Goal: Task Accomplishment & Management: Manage account settings

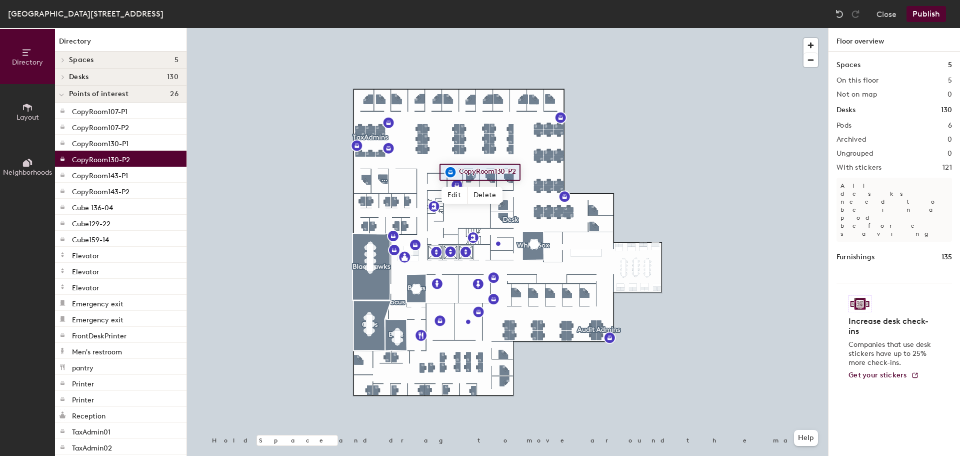
click at [63, 75] on icon at bounding box center [63, 77] width 4 height 5
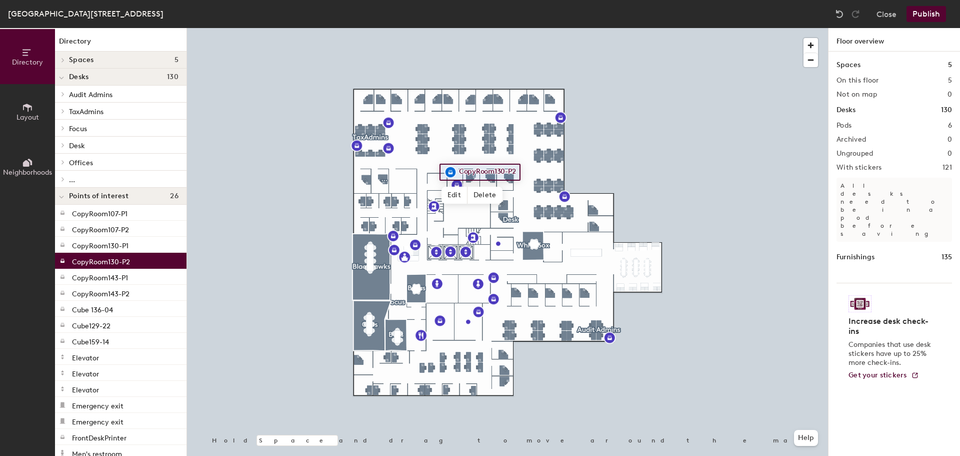
click at [69, 162] on span "Offices" at bounding box center [81, 163] width 24 height 9
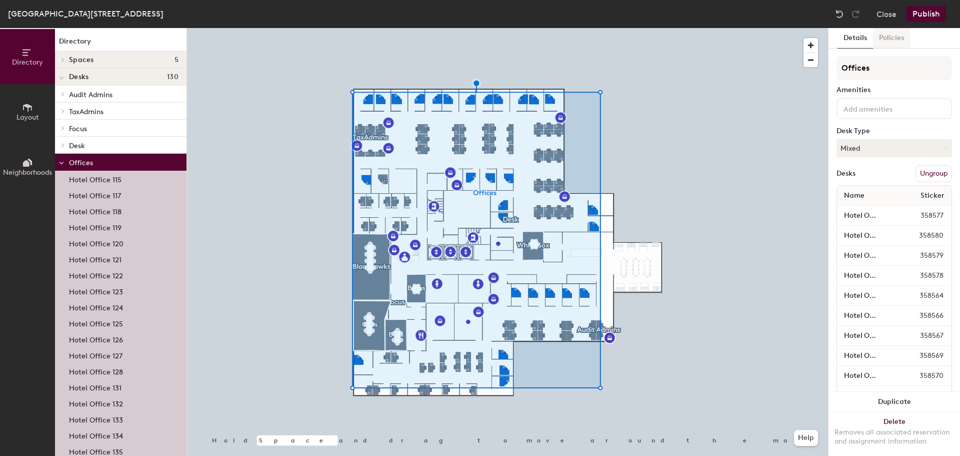
click at [891, 37] on button "Policies" at bounding box center [891, 38] width 37 height 21
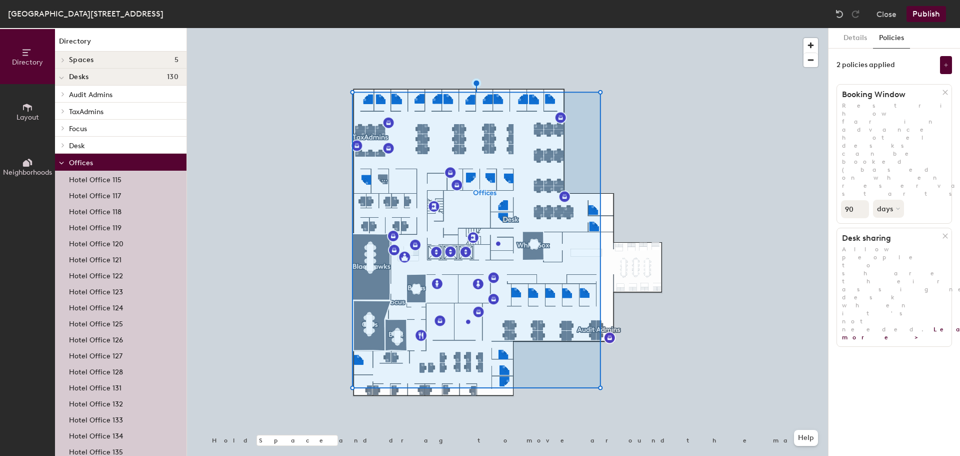
drag, startPoint x: 855, startPoint y: 135, endPoint x: 840, endPoint y: 135, distance: 15.0
click at [840, 198] on div "90 days" at bounding box center [894, 208] width 115 height 21
type input "30"
click at [925, 12] on button "Publish" at bounding box center [927, 14] width 40 height 16
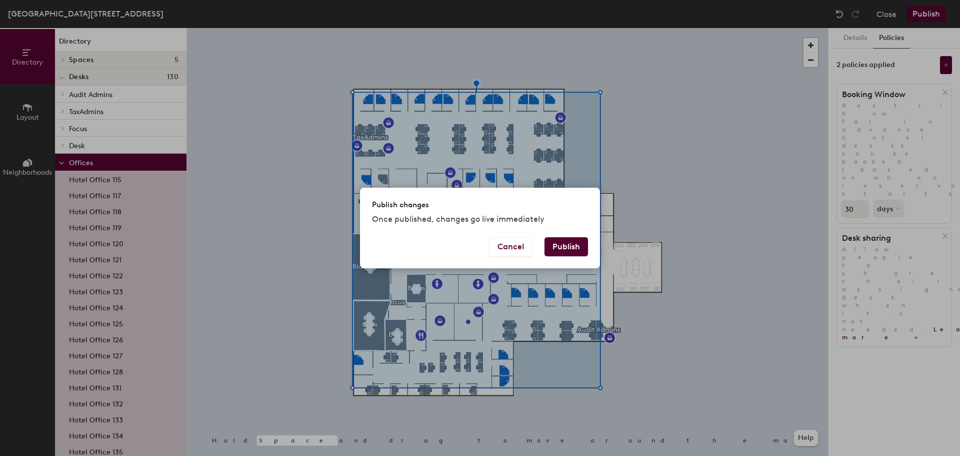
click at [581, 243] on button "Publish" at bounding box center [567, 246] width 44 height 19
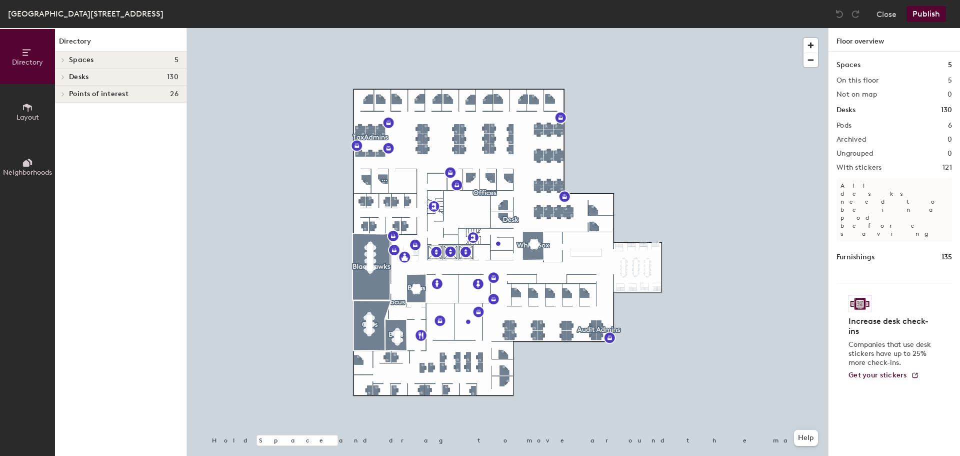
click at [63, 80] on div at bounding box center [61, 77] width 13 height 17
click at [87, 94] on span "Audit Admins" at bounding box center [91, 95] width 44 height 9
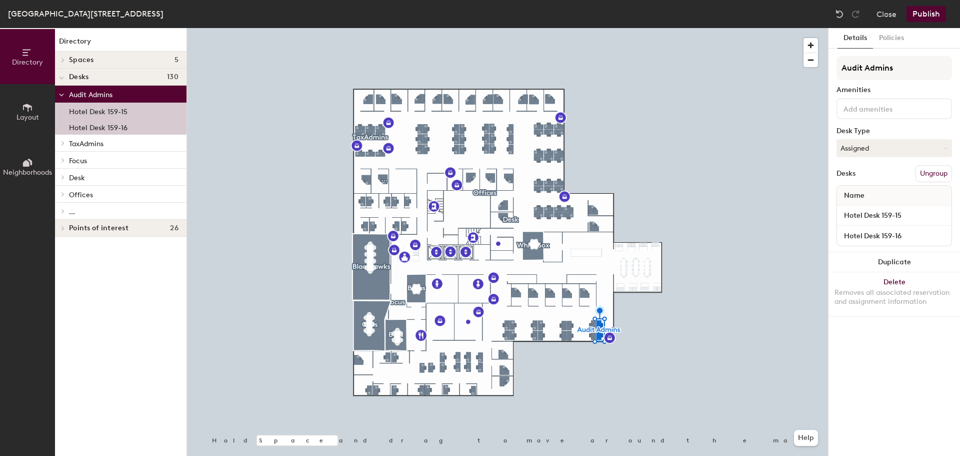
click at [89, 161] on p "Focus" at bounding box center [124, 160] width 110 height 13
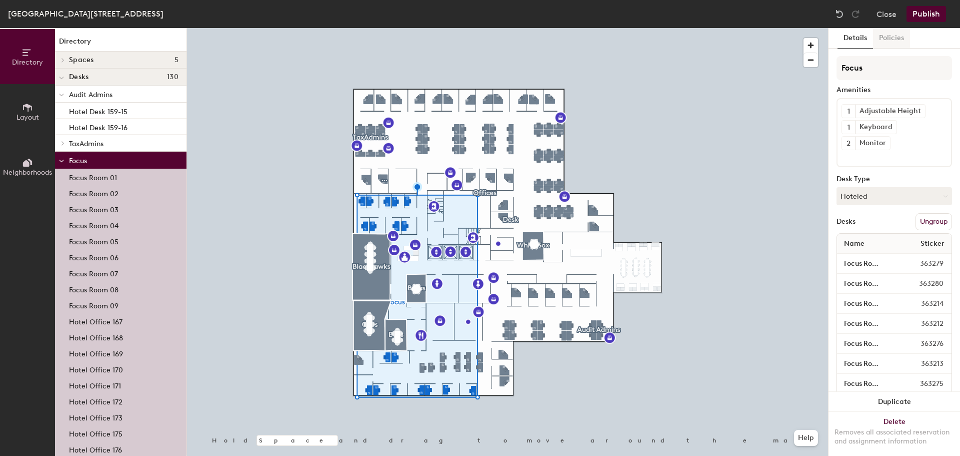
click at [897, 35] on button "Policies" at bounding box center [891, 38] width 37 height 21
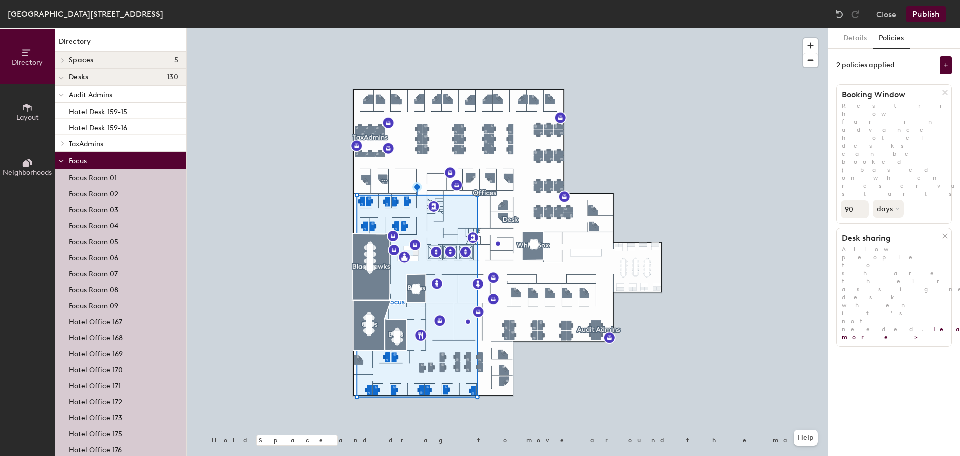
click at [825, 139] on div "Directory Layout Neighborhoods Directory Spaces 5 Bears Blackhawks Bulls Cubs W…" at bounding box center [480, 242] width 960 height 428
type input "30"
click at [63, 162] on icon at bounding box center [61, 161] width 5 height 4
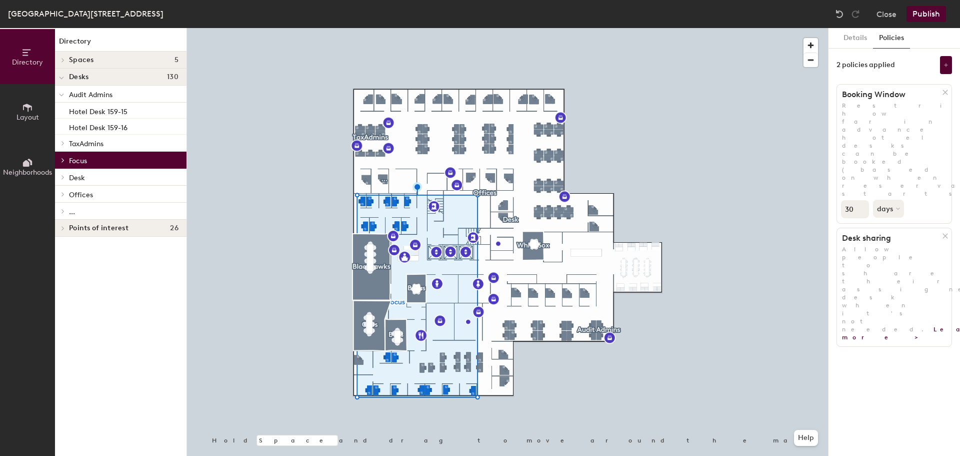
click at [72, 176] on span "Desk" at bounding box center [77, 178] width 16 height 9
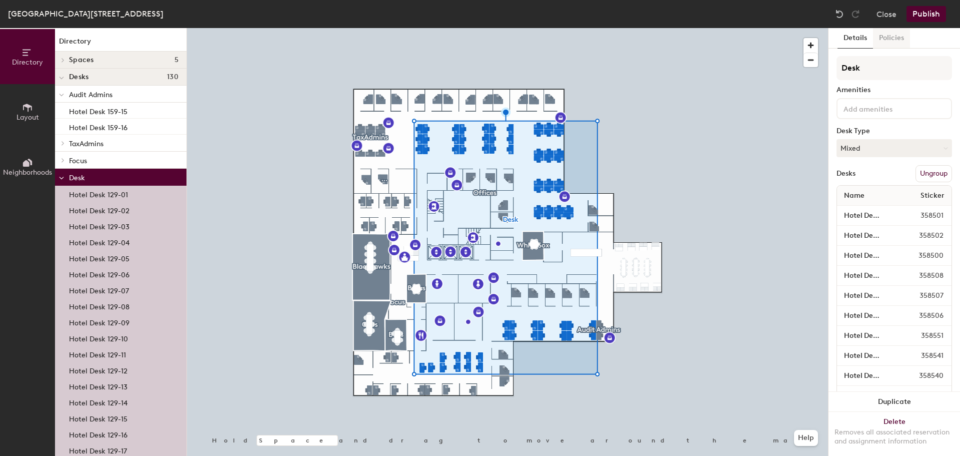
click at [907, 28] on div "Deerfield-3 Parkway North, Suite 200 Close Publish" at bounding box center [480, 14] width 960 height 28
click at [899, 35] on button "Policies" at bounding box center [891, 38] width 37 height 21
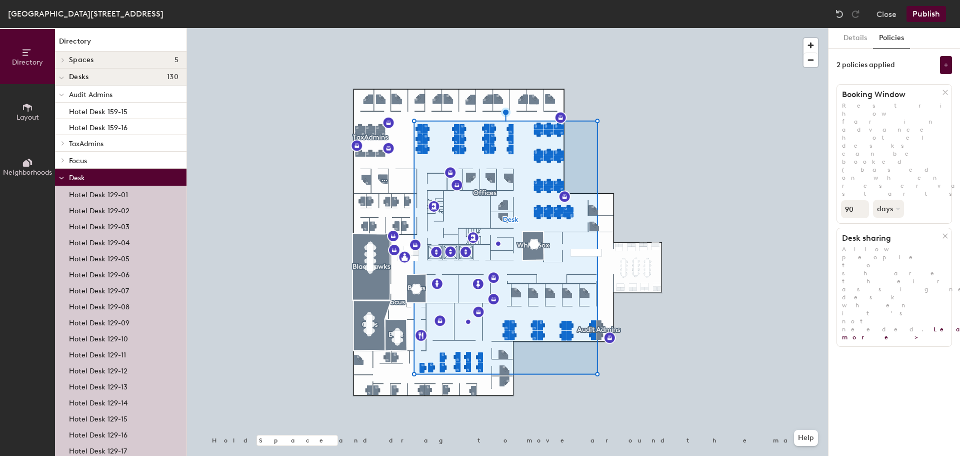
click at [805, 138] on div "Directory Layout Neighborhoods Directory Spaces 5 Bears Blackhawks Bulls Cubs W…" at bounding box center [480, 242] width 960 height 428
type input "30"
drag, startPoint x: 847, startPoint y: 138, endPoint x: 830, endPoint y: 131, distance: 18.7
click at [706, 28] on div at bounding box center [507, 28] width 641 height 0
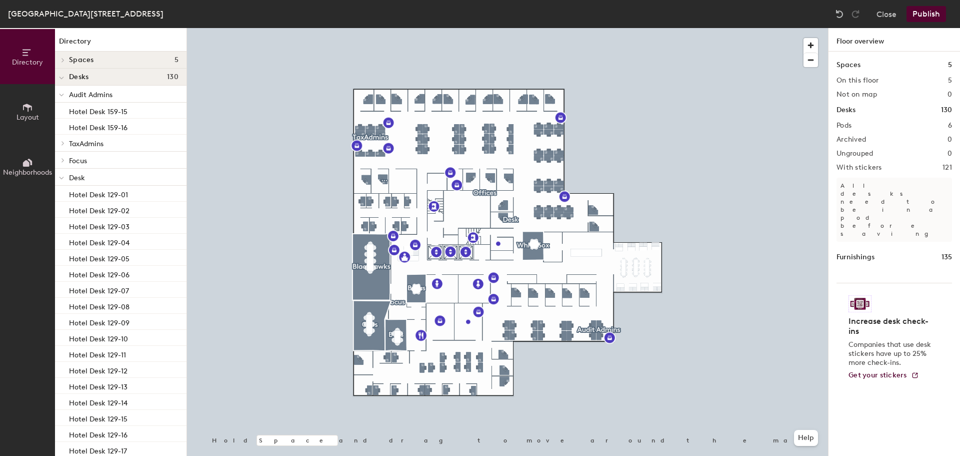
click at [121, 177] on p "Desk" at bounding box center [124, 177] width 110 height 13
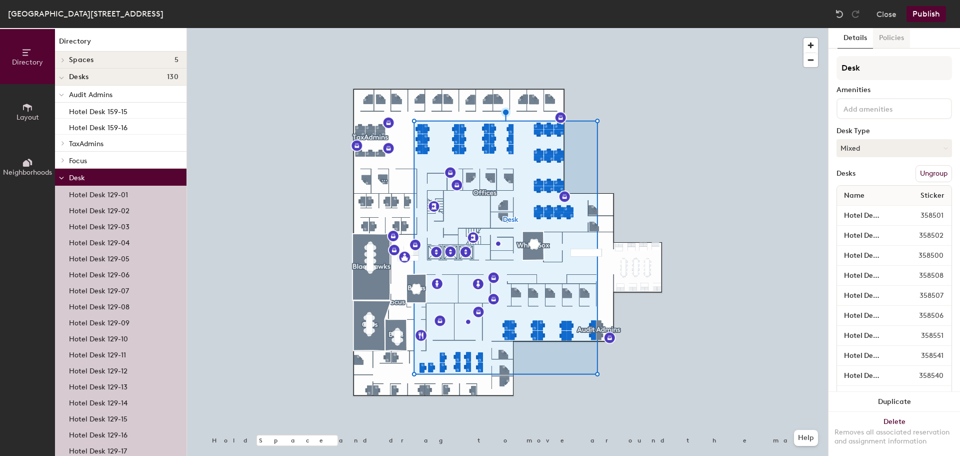
click at [892, 36] on button "Policies" at bounding box center [891, 38] width 37 height 21
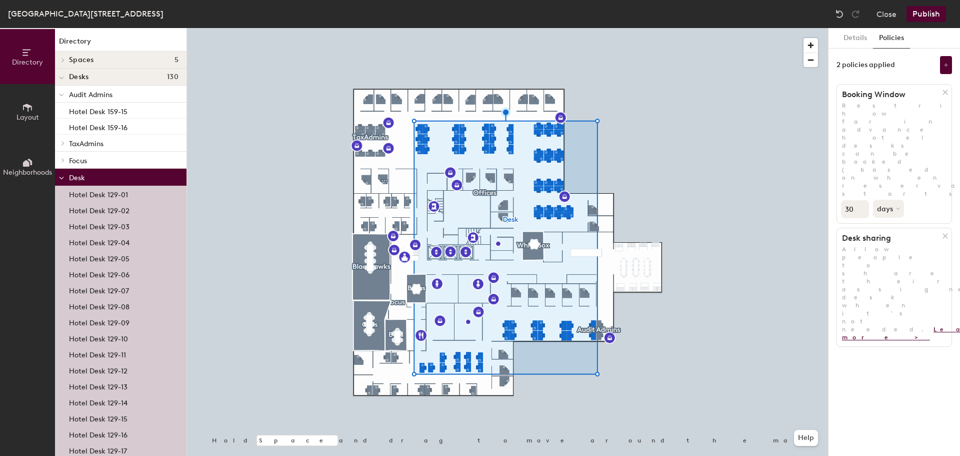
click at [850, 326] on link "Learn more >" at bounding box center [922, 333] width 161 height 15
click at [63, 178] on icon at bounding box center [62, 178] width 4 height 2
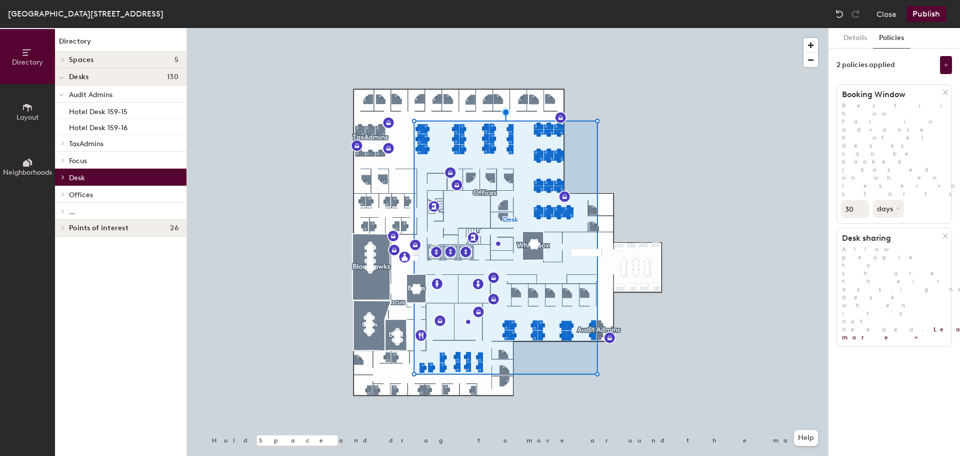
click at [63, 194] on icon at bounding box center [63, 194] width 4 height 5
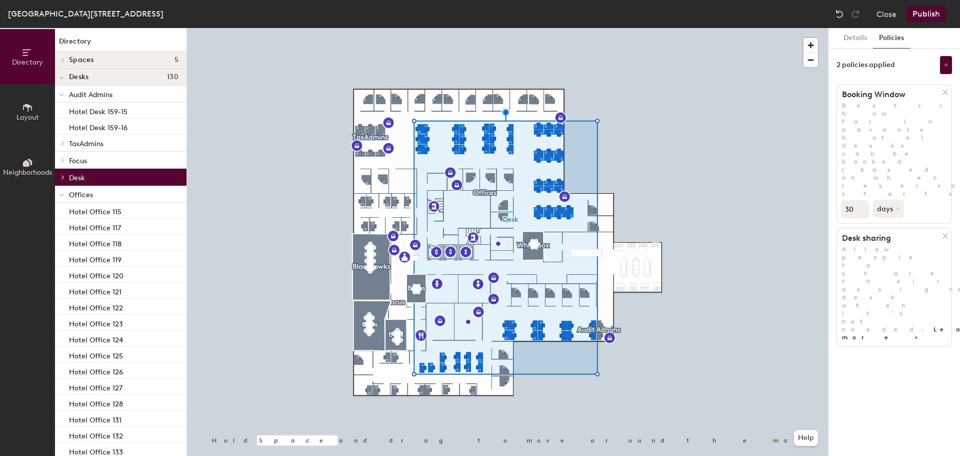
click at [73, 192] on span "Offices" at bounding box center [81, 195] width 24 height 9
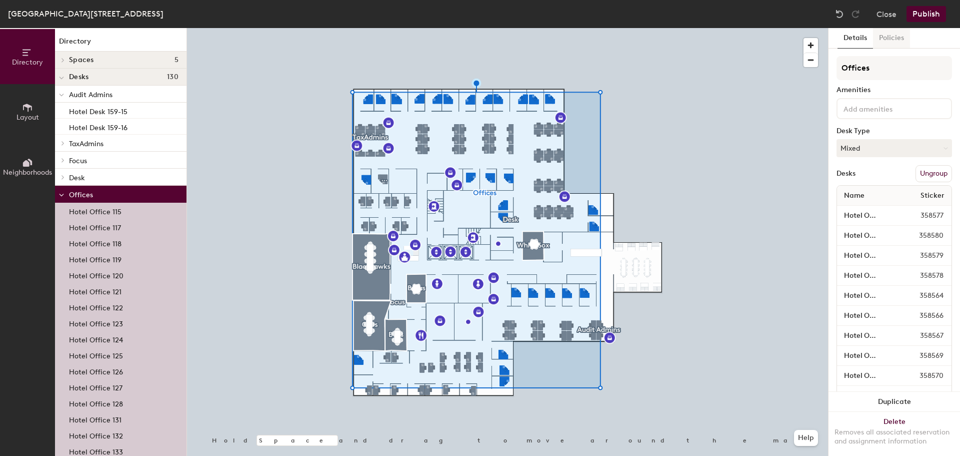
click at [885, 37] on button "Policies" at bounding box center [891, 38] width 37 height 21
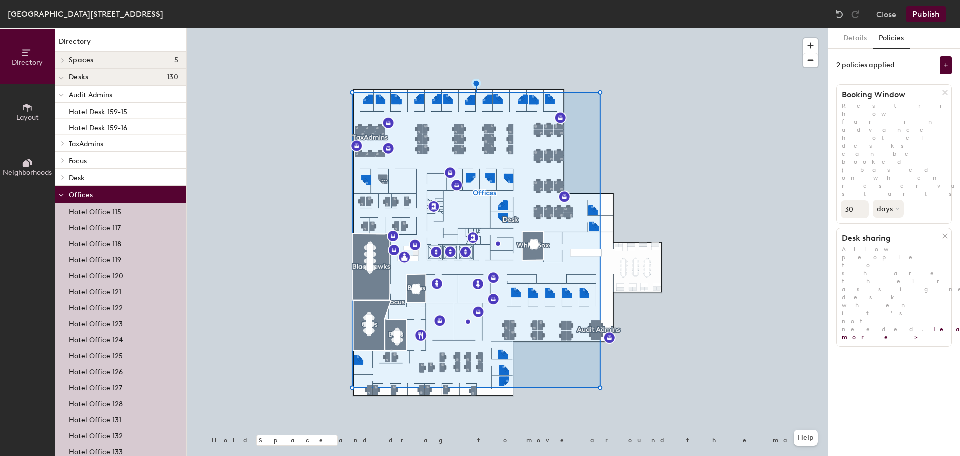
click at [72, 175] on span "Desk" at bounding box center [77, 178] width 16 height 9
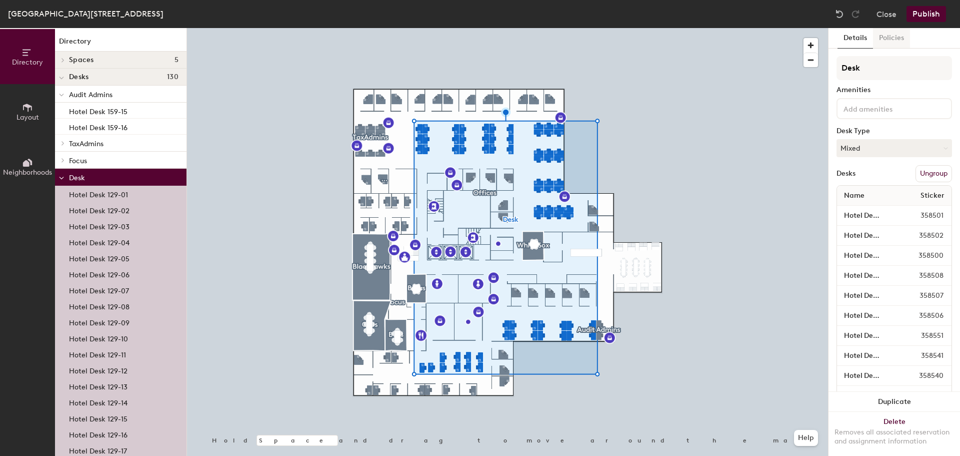
click at [891, 38] on button "Policies" at bounding box center [891, 38] width 37 height 21
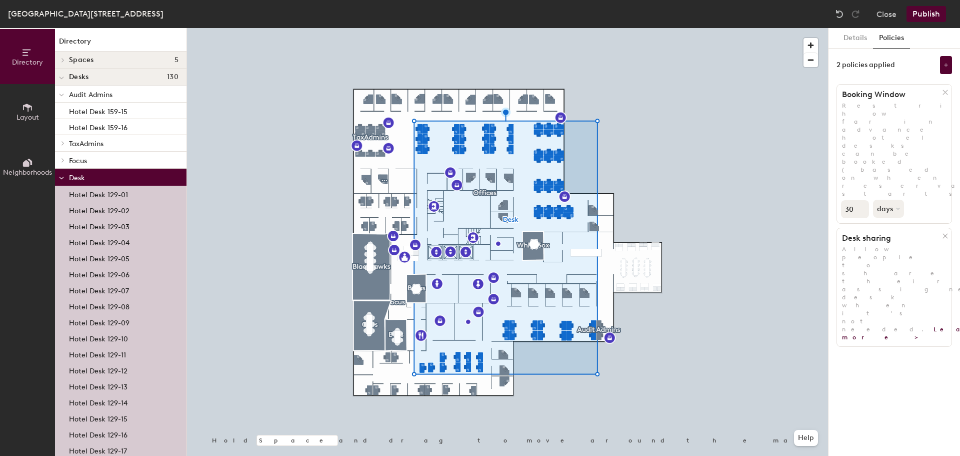
click at [87, 94] on span "Audit Admins" at bounding box center [91, 95] width 44 height 9
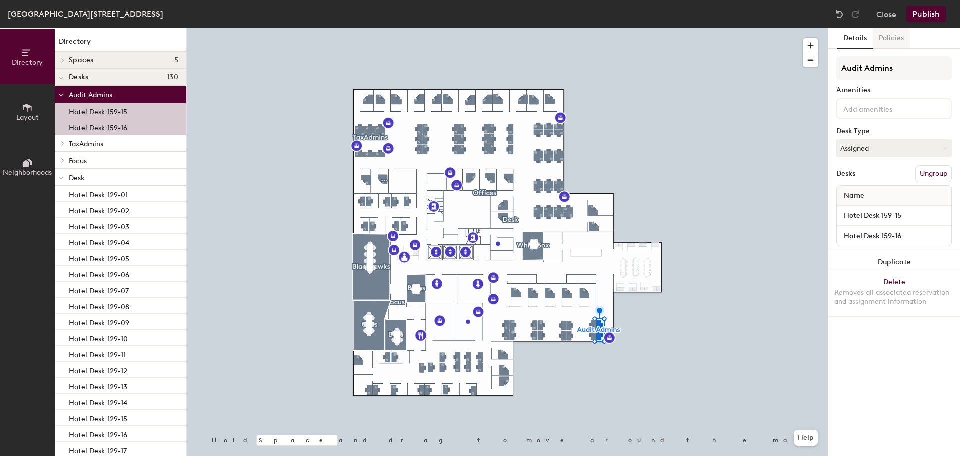
click at [891, 36] on button "Policies" at bounding box center [891, 38] width 37 height 21
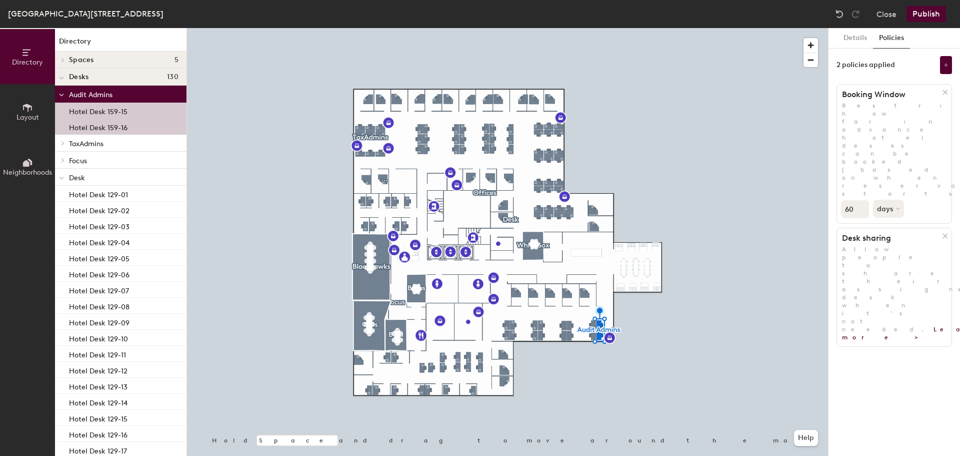
click at [90, 78] on h4 "Desks 130" at bounding box center [124, 77] width 110 height 8
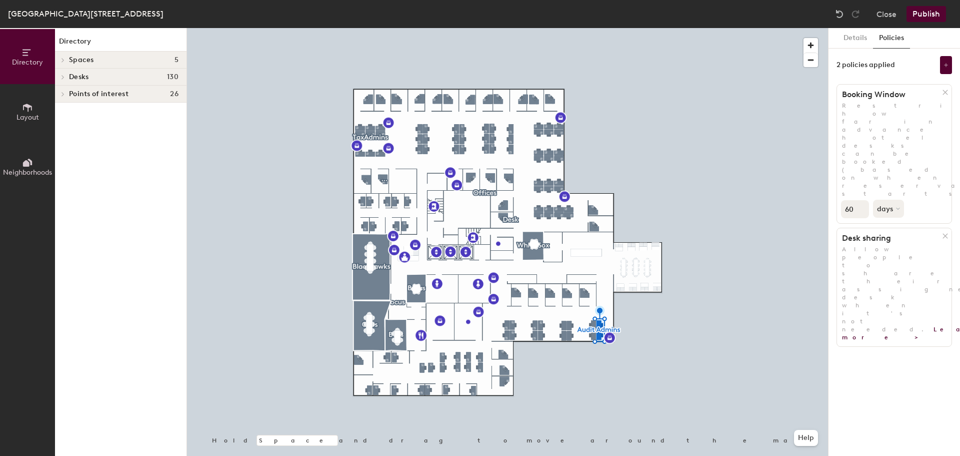
click at [90, 78] on h4 "Desks 130" at bounding box center [124, 77] width 110 height 8
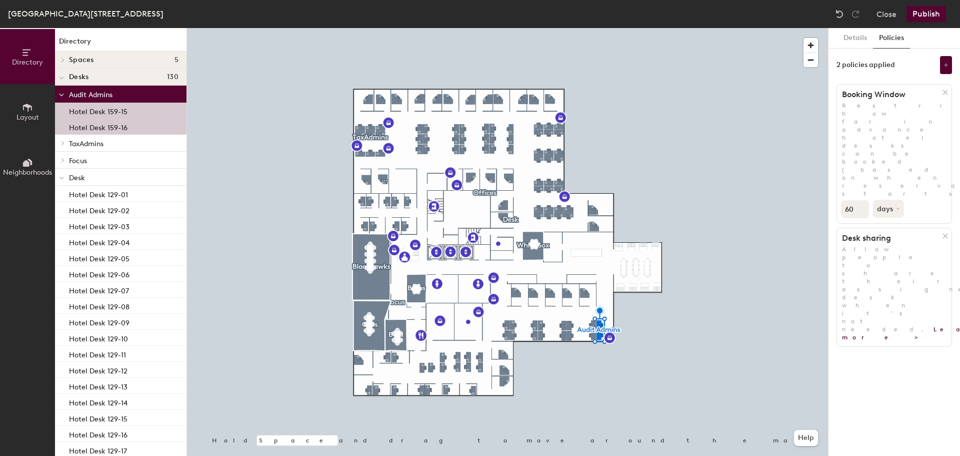
drag, startPoint x: 850, startPoint y: 135, endPoint x: 840, endPoint y: 137, distance: 10.6
click at [840, 198] on div "60 days" at bounding box center [894, 208] width 115 height 21
type input "30"
click at [895, 200] on button "days" at bounding box center [889, 209] width 33 height 18
click at [941, 119] on p "Restrict how far in advance hotel desks can be booked (based on when reservatio…" at bounding box center [894, 150] width 115 height 96
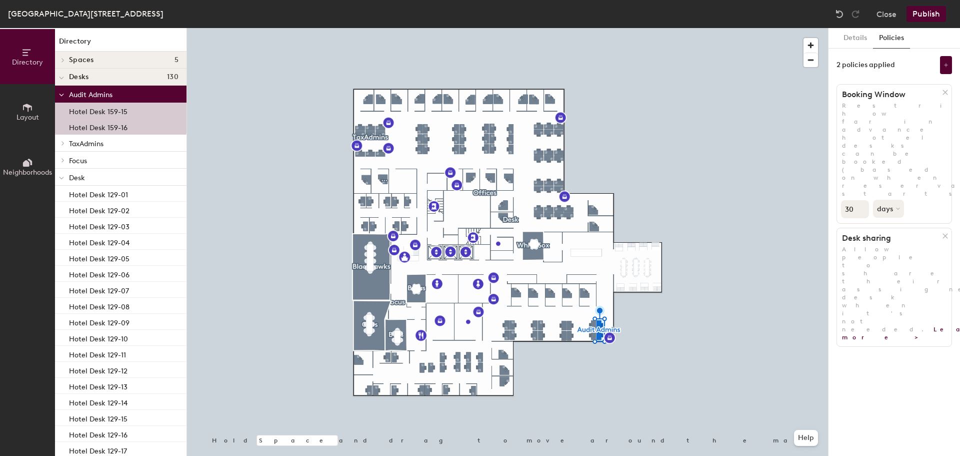
click at [83, 160] on span "Focus" at bounding box center [78, 161] width 18 height 9
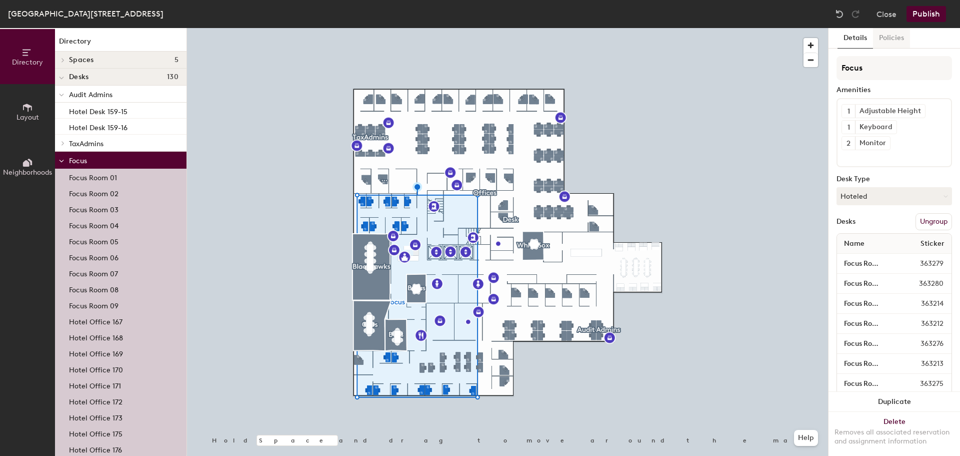
click at [885, 40] on button "Policies" at bounding box center [891, 38] width 37 height 21
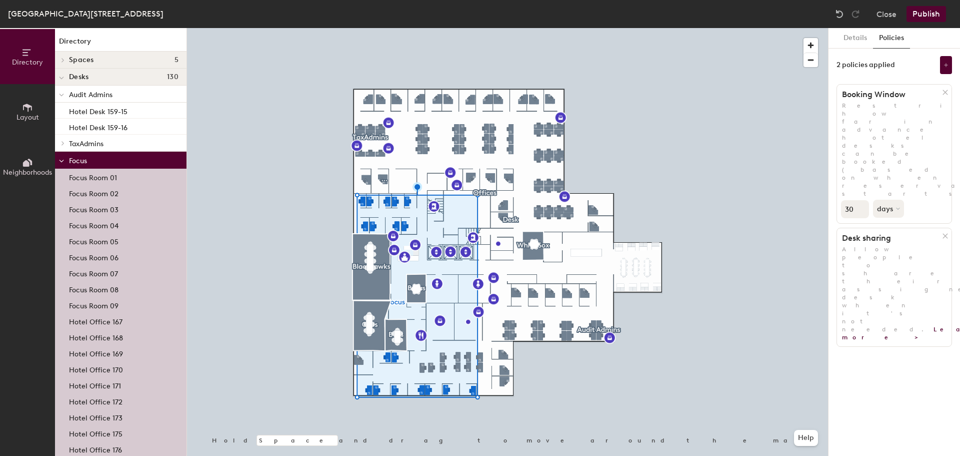
click at [96, 59] on h4 "Spaces 5" at bounding box center [124, 60] width 110 height 8
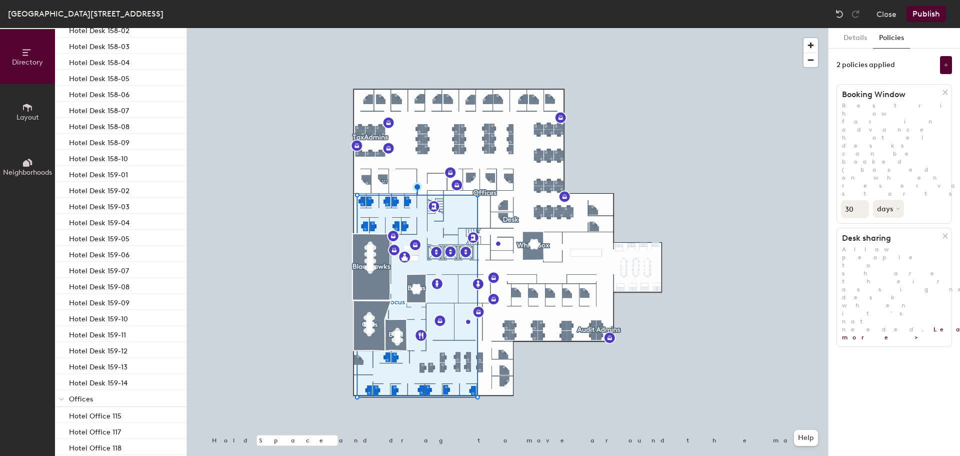
scroll to position [1734, 0]
click at [922, 22] on div "Deerfield-3 Parkway North, Suite 200 Close Publish" at bounding box center [480, 14] width 960 height 28
click at [922, 18] on button "Publish" at bounding box center [927, 14] width 40 height 16
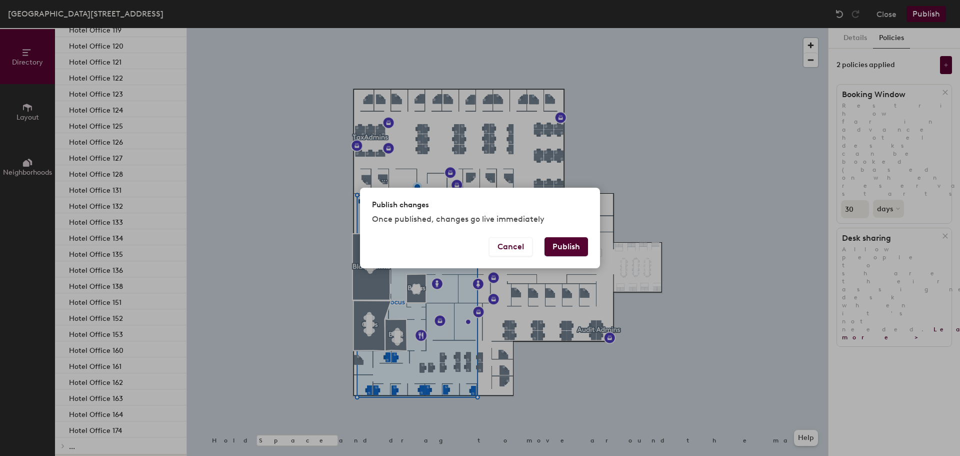
click at [573, 241] on button "Publish" at bounding box center [567, 246] width 44 height 19
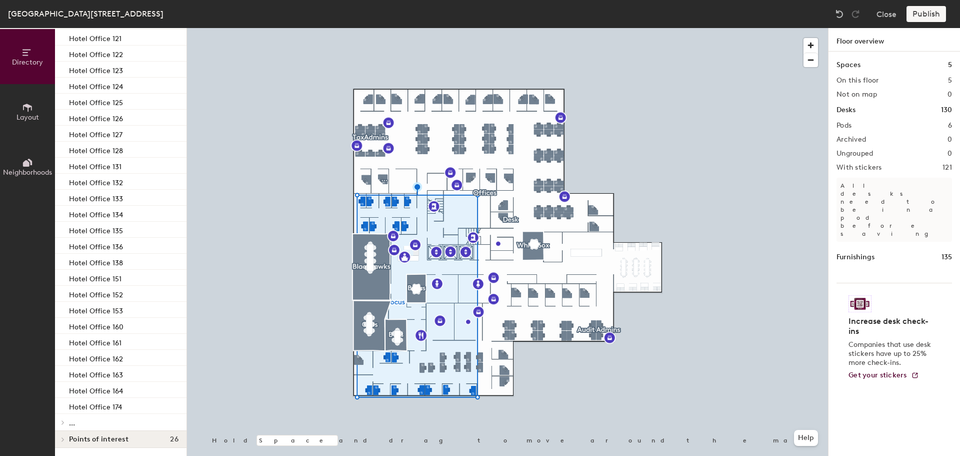
scroll to position [1446, 0]
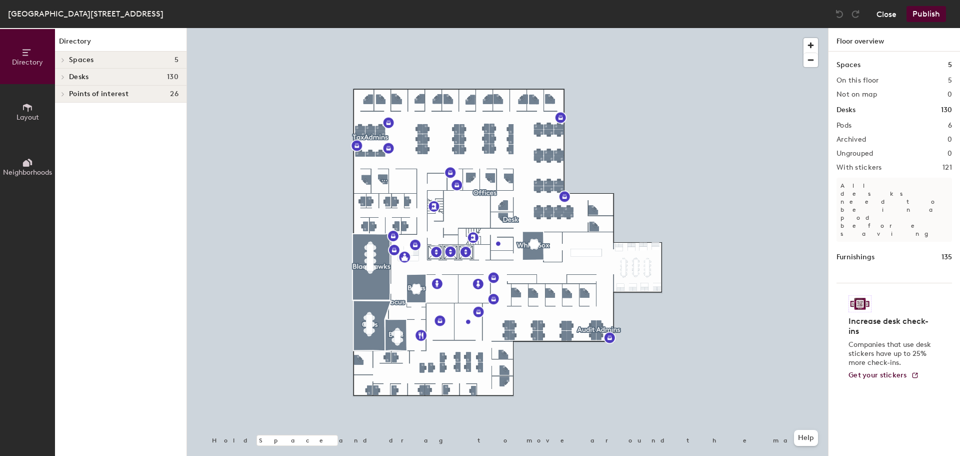
click at [881, 12] on button "Close" at bounding box center [887, 14] width 20 height 16
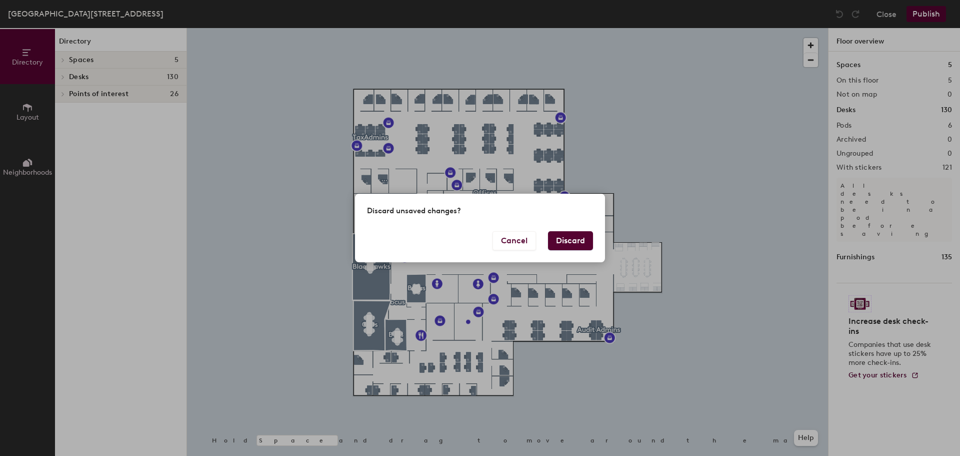
click at [568, 244] on button "Discard" at bounding box center [570, 240] width 45 height 19
